Goal: Task Accomplishment & Management: Manage account settings

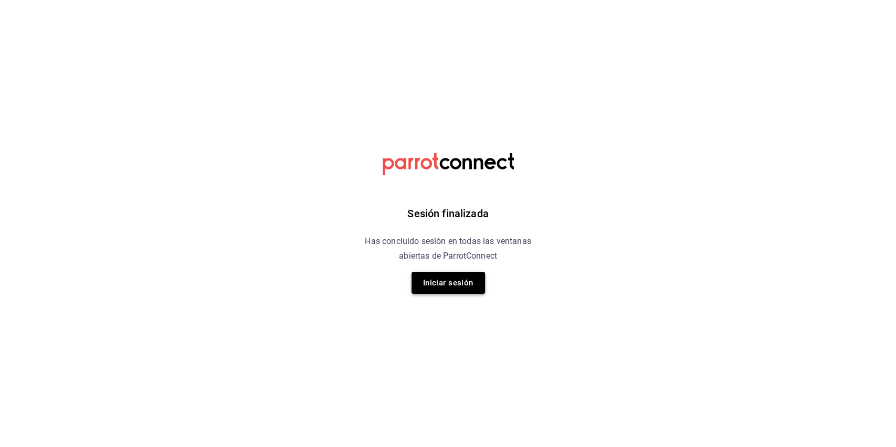
click at [455, 285] on button "Iniciar sesión" at bounding box center [447, 283] width 73 height 22
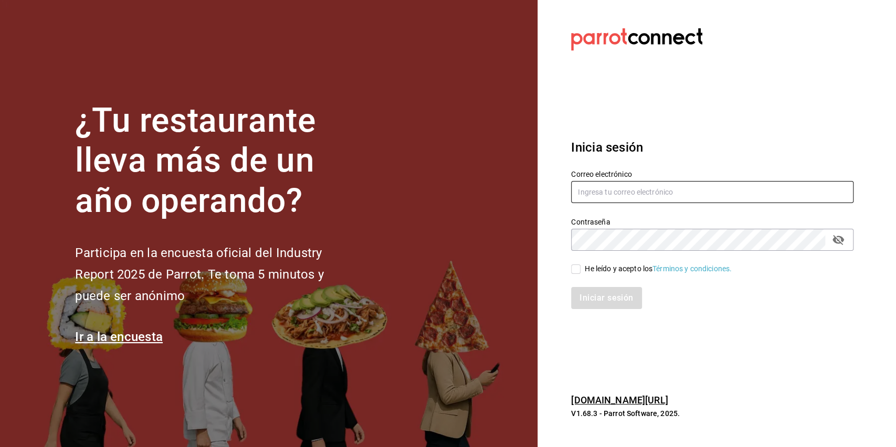
type input "[EMAIL_ADDRESS][DOMAIN_NAME]"
click at [576, 271] on input "He leído y acepto los Términos y condiciones." at bounding box center [575, 269] width 9 height 9
checkbox input "true"
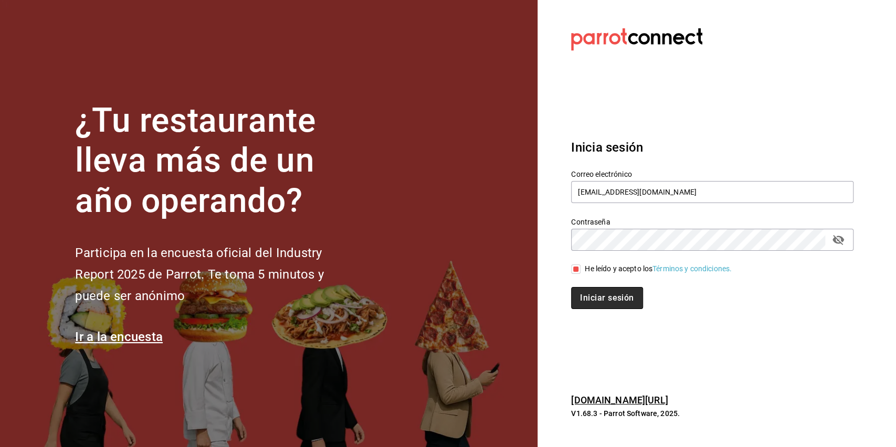
click at [597, 289] on button "Iniciar sesión" at bounding box center [606, 298] width 71 height 22
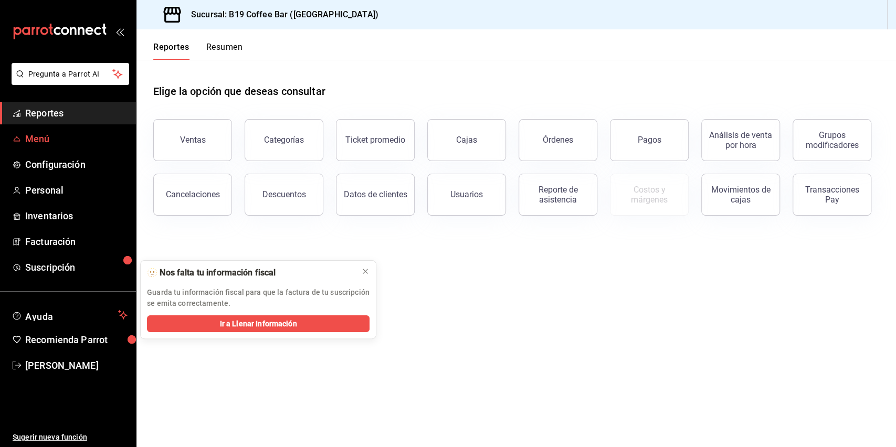
click at [45, 143] on span "Menú" at bounding box center [76, 139] width 102 height 14
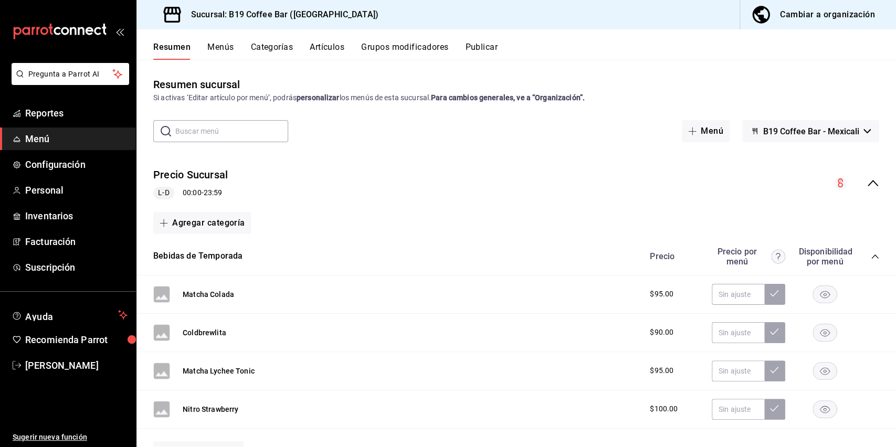
click at [408, 144] on div "Resumen sucursal Si activas ‘Editar artículo por menú’, podrás personalizar los…" at bounding box center [515, 262] width 759 height 370
click at [245, 132] on input "text" at bounding box center [231, 131] width 113 height 21
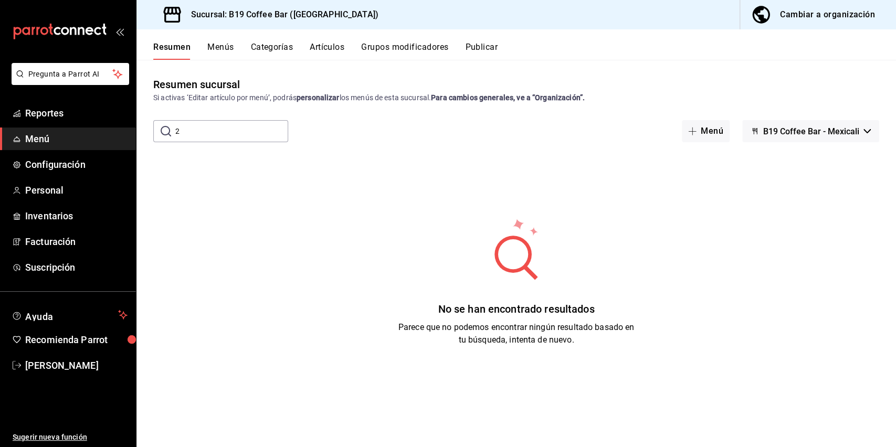
type input "2"
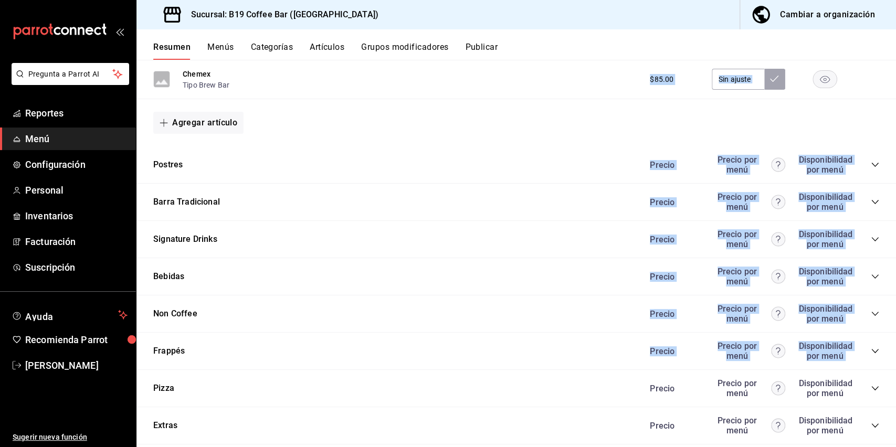
scroll to position [565, 0]
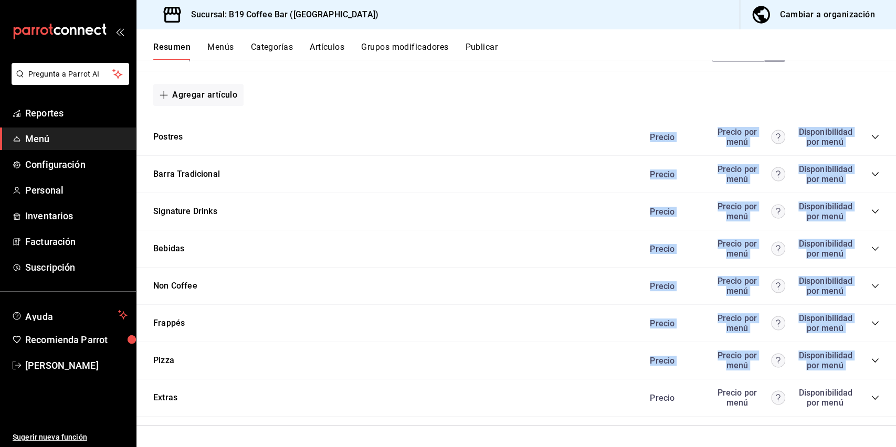
drag, startPoint x: 895, startPoint y: 115, endPoint x: 895, endPoint y: 346, distance: 230.9
click at [895, 346] on div "Resumen sucursal Si activas ‘Editar artículo por menú’, podrás personalizar los…" at bounding box center [515, 253] width 759 height 387
click at [161, 363] on button "Pizza" at bounding box center [163, 361] width 21 height 12
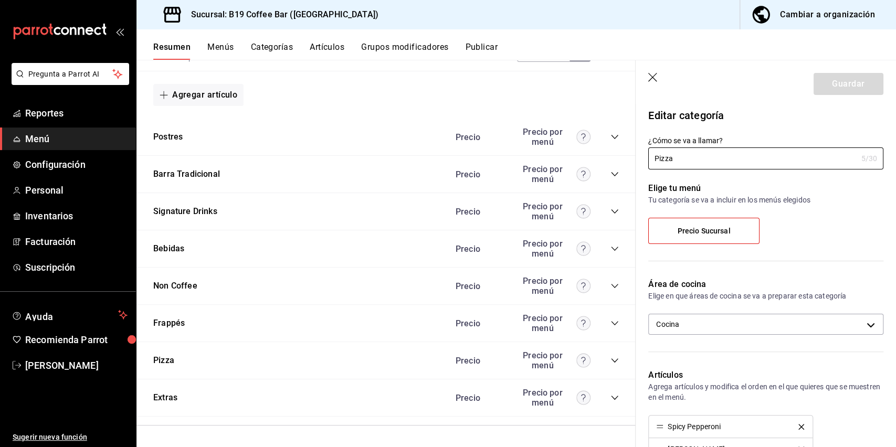
click at [316, 44] on button "Artículos" at bounding box center [327, 51] width 35 height 18
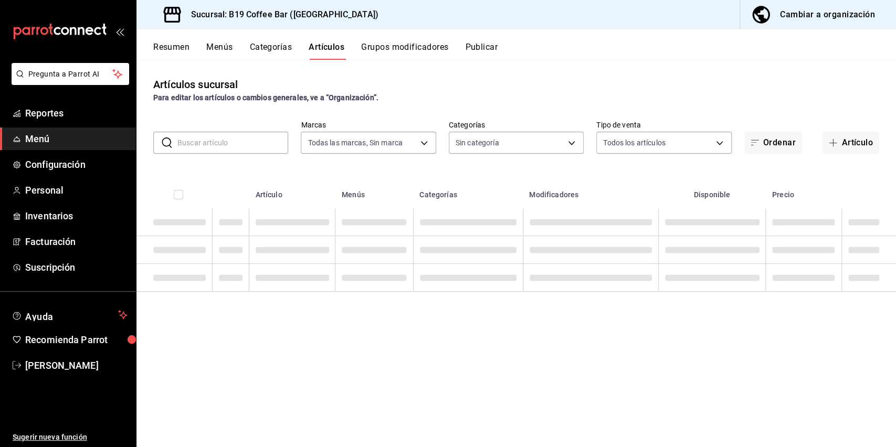
type input "60a04dc3-d0cc-4560-9062-d9b9c41cb37d"
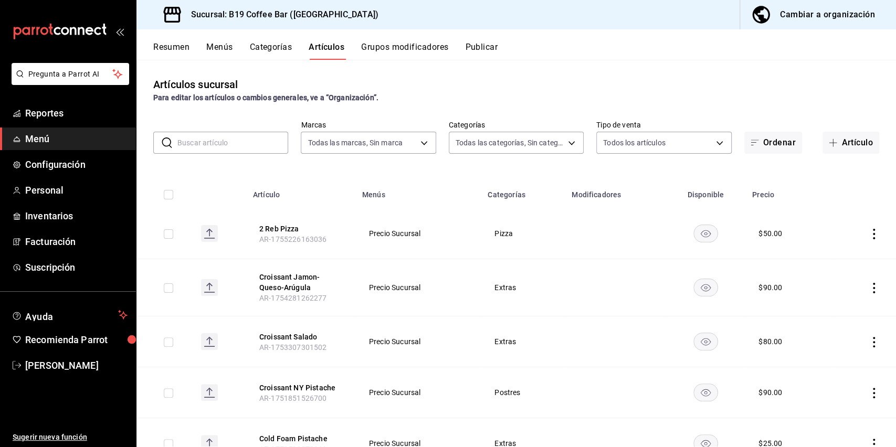
type input "826fa60d-0d13-4c8a-8d46-3351050f4323,d9aae4a9-989b-481e-83af-f010e250a5af,8156c…"
click at [869, 230] on icon "actions" at bounding box center [874, 234] width 10 height 10
click at [841, 253] on span "Editar" at bounding box center [831, 257] width 27 height 11
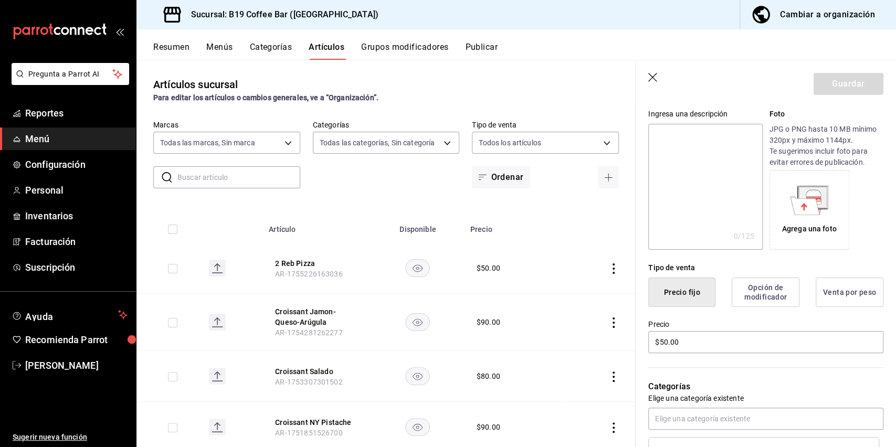
scroll to position [126, 0]
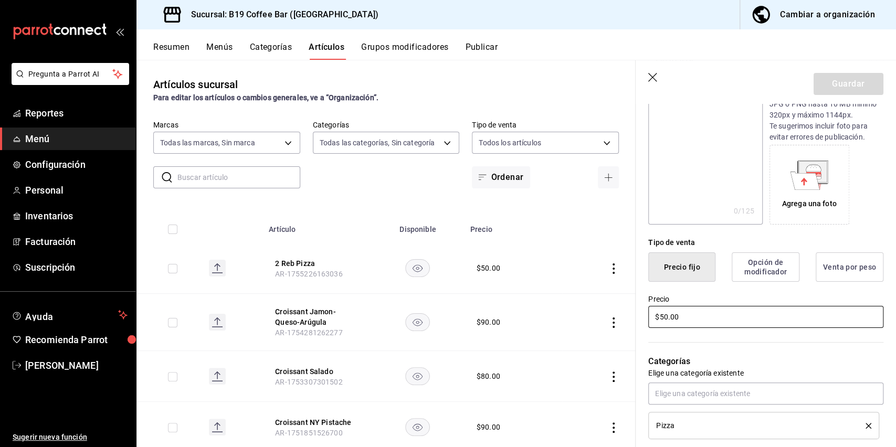
click at [729, 319] on input "$50.00" at bounding box center [765, 317] width 235 height 22
type input "$5.00"
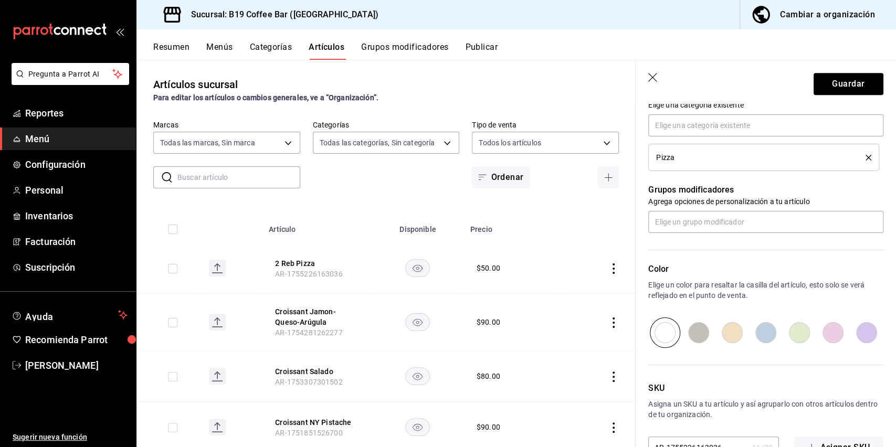
scroll to position [426, 0]
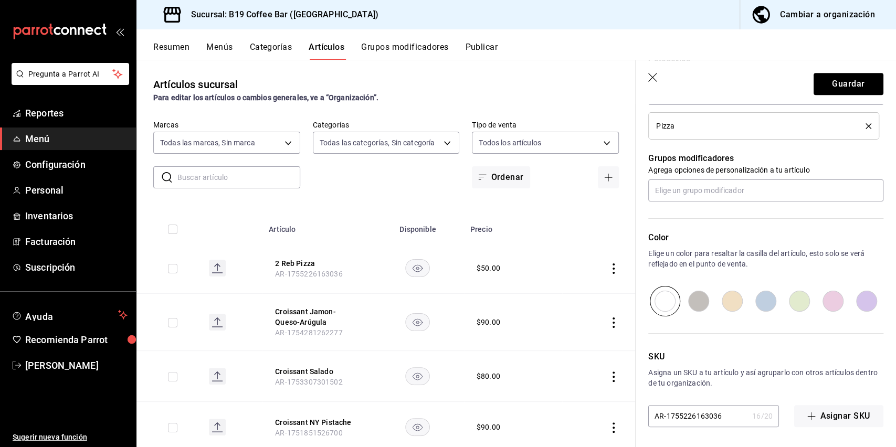
type input "$60.00"
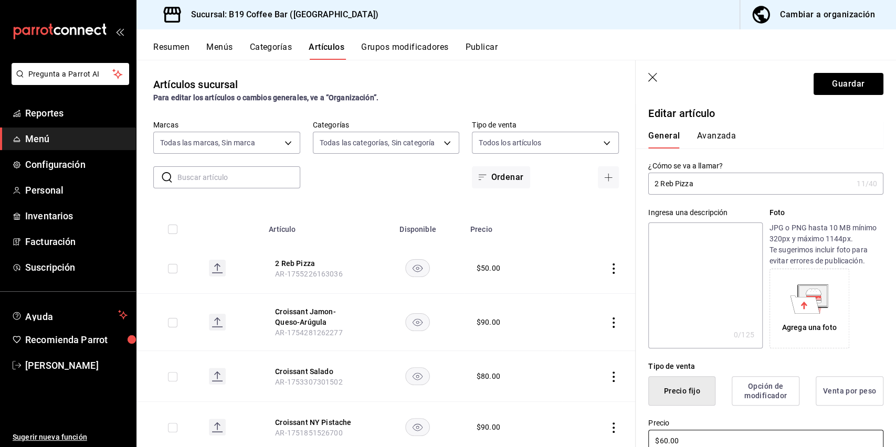
scroll to position [0, 0]
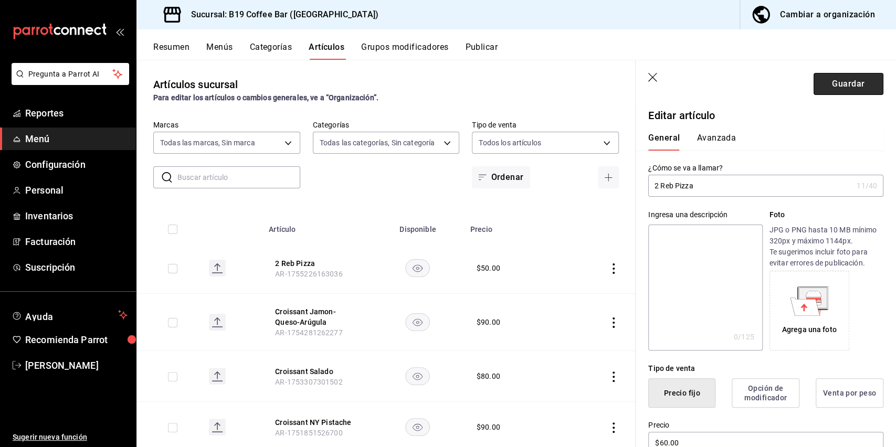
click at [819, 82] on button "Guardar" at bounding box center [849, 84] width 70 height 22
